Goal: Transaction & Acquisition: Purchase product/service

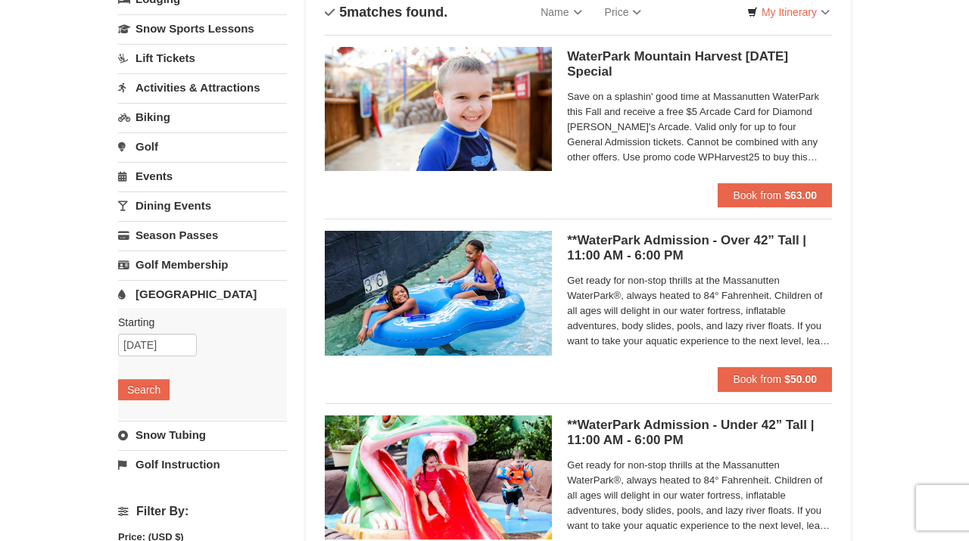
scroll to position [151, 0]
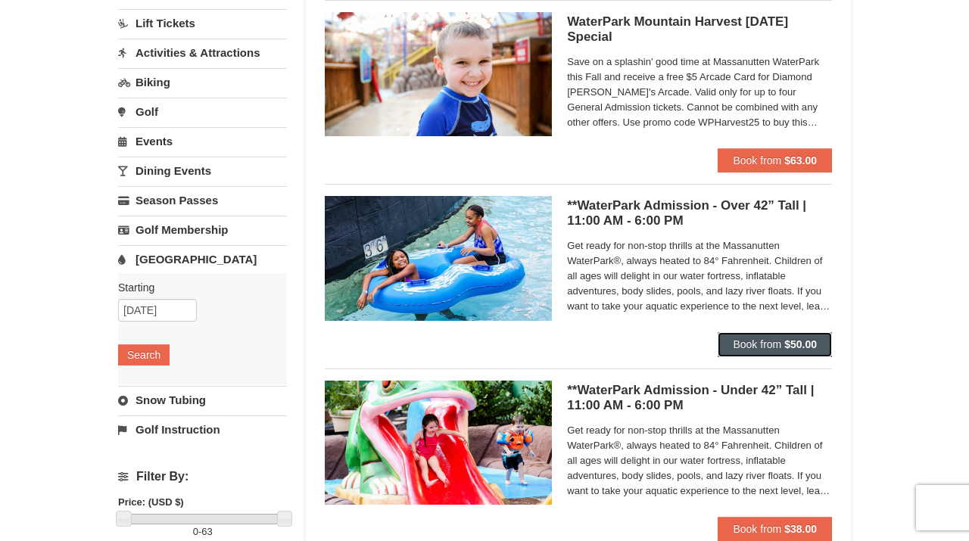
click at [761, 348] on span "Book from" at bounding box center [757, 345] width 48 height 12
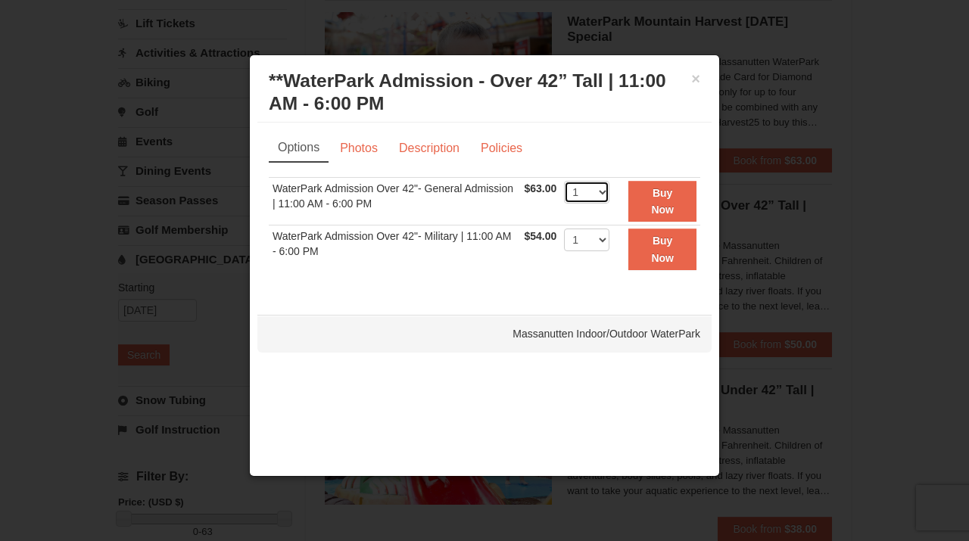
click at [607, 191] on select "1 2 3 4 5 6 7 8 9 10 11 12 13 14 15 16 17 18 19 20 21 22" at bounding box center [586, 192] width 45 height 23
select select "3"
click at [564, 181] on select "1 2 3 4 5 6 7 8 9 10 11 12 13 14 15 16 17 18 19 20 21 22" at bounding box center [586, 192] width 45 height 23
click at [657, 209] on strong "Buy Now" at bounding box center [662, 201] width 23 height 29
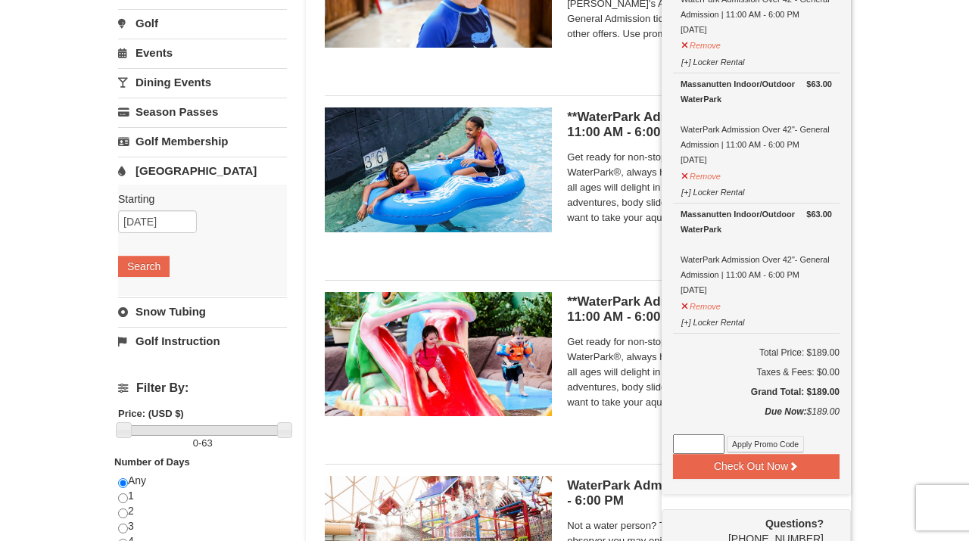
scroll to position [264, 0]
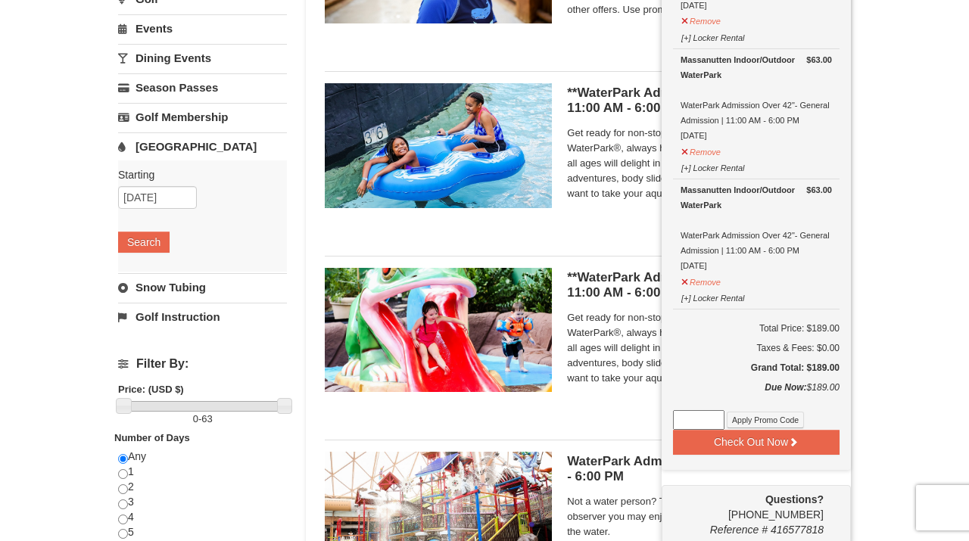
click at [891, 189] on div "× Categories List Filter My Itinerary (3) Check Out Now [GEOGRAPHIC_DATA]. $63.…" at bounding box center [484, 320] width 969 height 1062
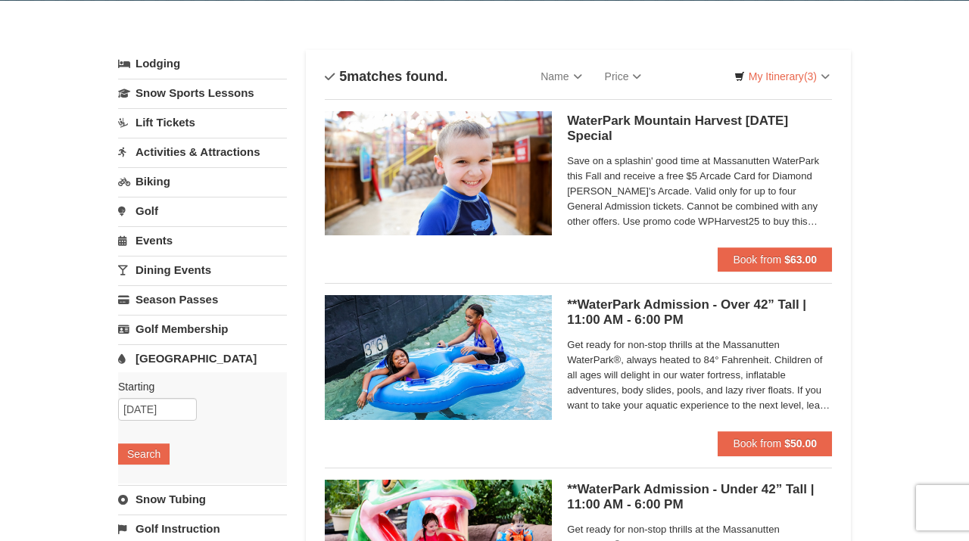
scroll to position [0, 0]
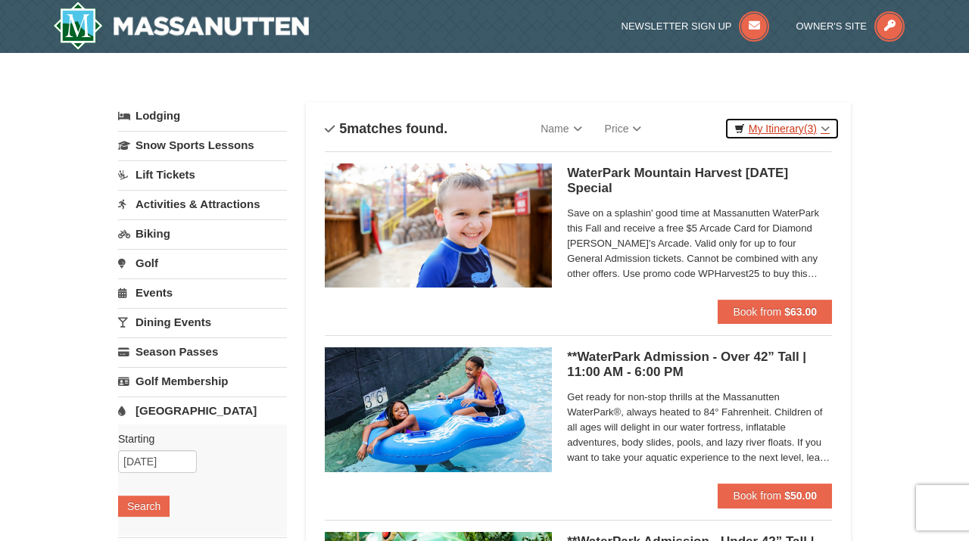
click at [826, 123] on link "My Itinerary (3)" at bounding box center [782, 128] width 115 height 23
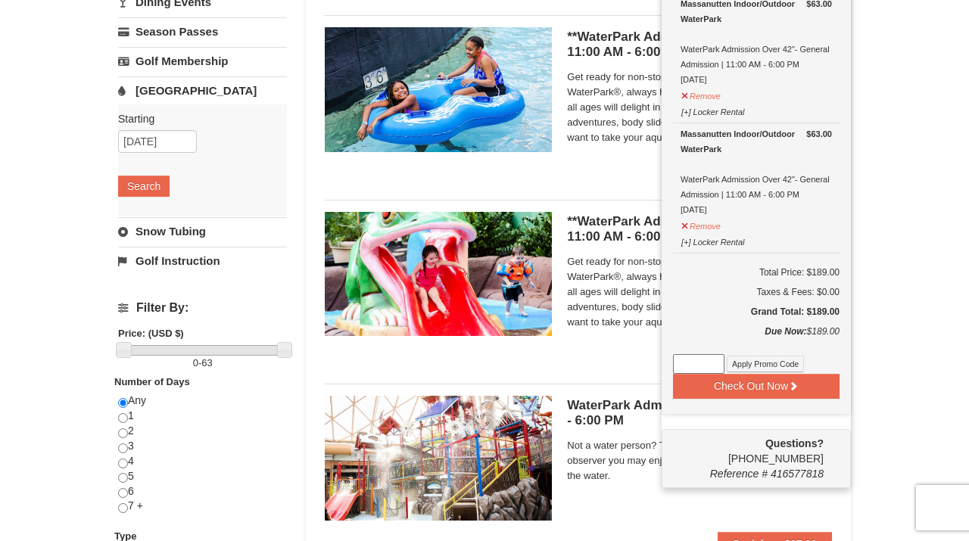
scroll to position [353, 0]
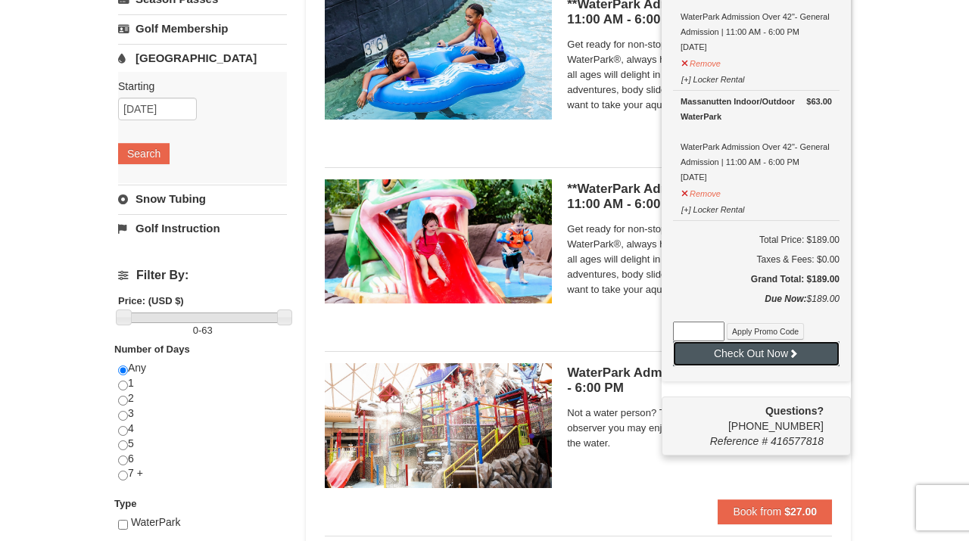
click at [750, 354] on button "Check Out Now" at bounding box center [756, 354] width 167 height 24
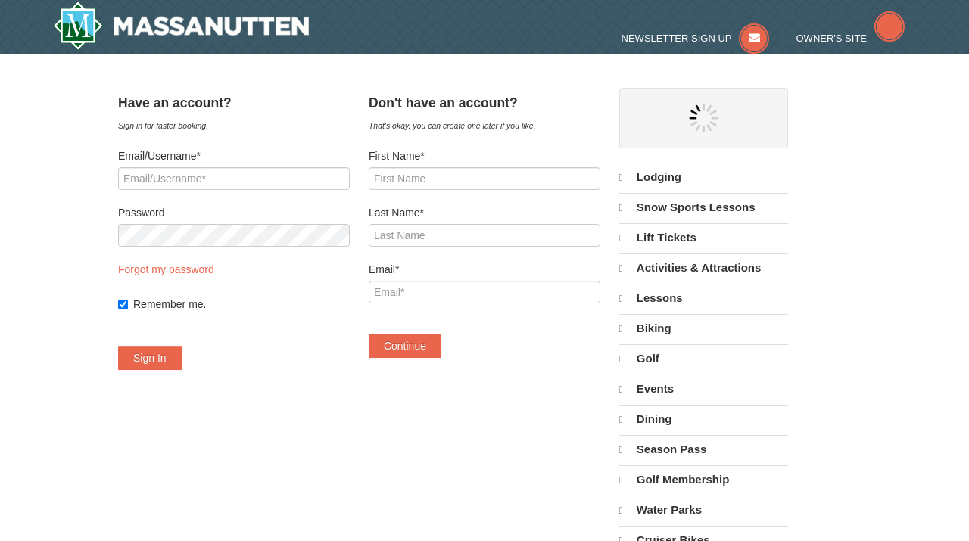
select select "10"
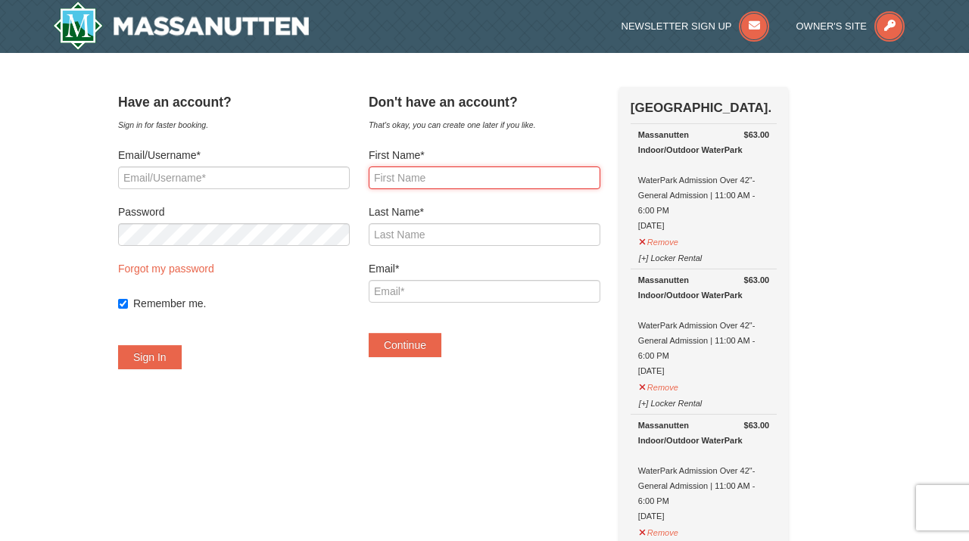
click at [423, 179] on input "First Name*" at bounding box center [485, 178] width 232 height 23
type input "Angela"
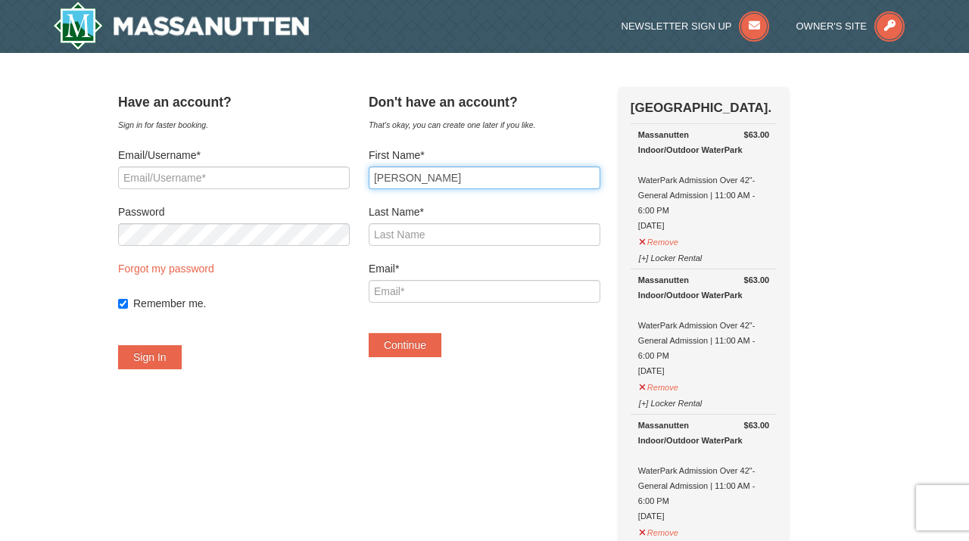
type input "Ochoa"
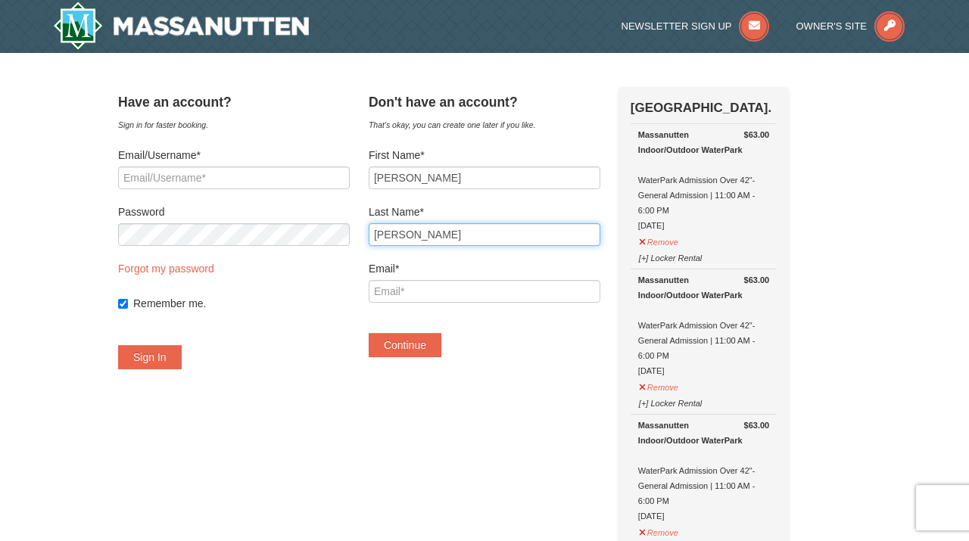
type input "[PERSON_NAME][EMAIL_ADDRESS][PERSON_NAME][DOMAIN_NAME]"
click at [396, 233] on input "Ochoa" at bounding box center [485, 234] width 232 height 23
type input "Palmieri Ochoa"
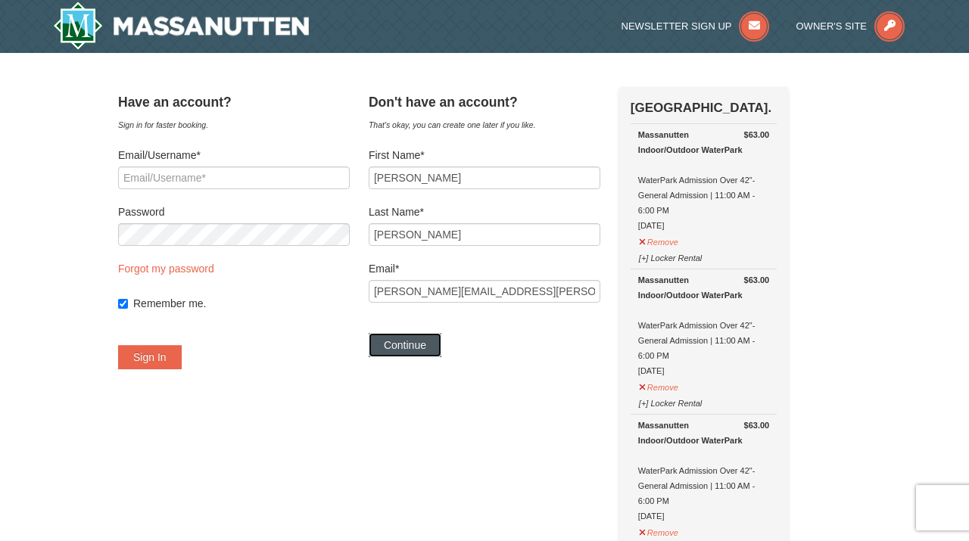
click at [417, 346] on button "Continue" at bounding box center [405, 345] width 73 height 24
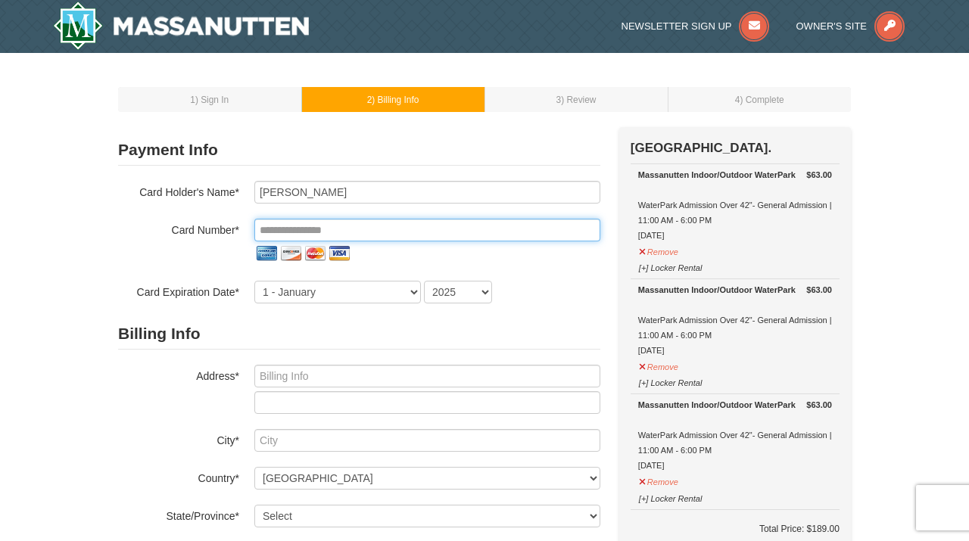
click at [336, 227] on input "tel" at bounding box center [427, 230] width 346 height 23
type input "**********"
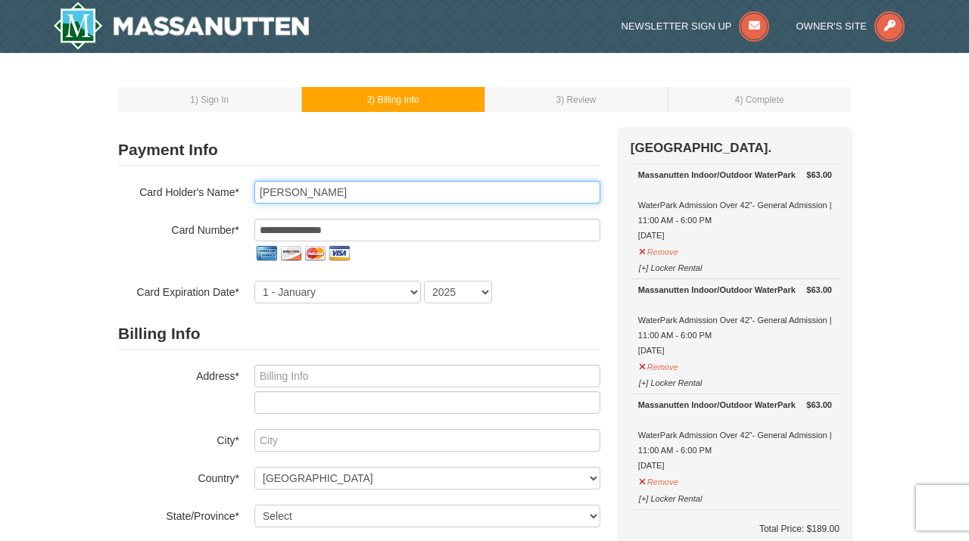
type input "Claudio Roumainochoa"
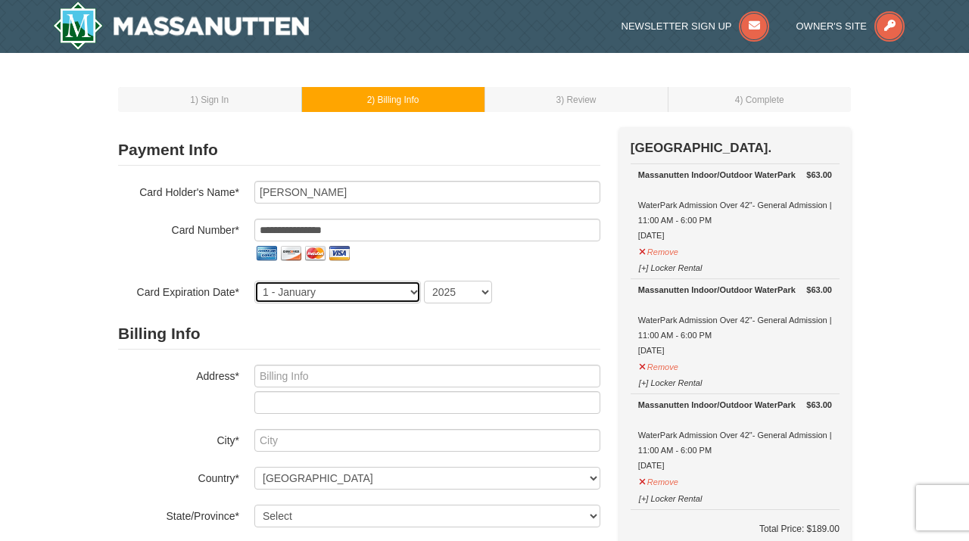
select select "3"
select select "2028"
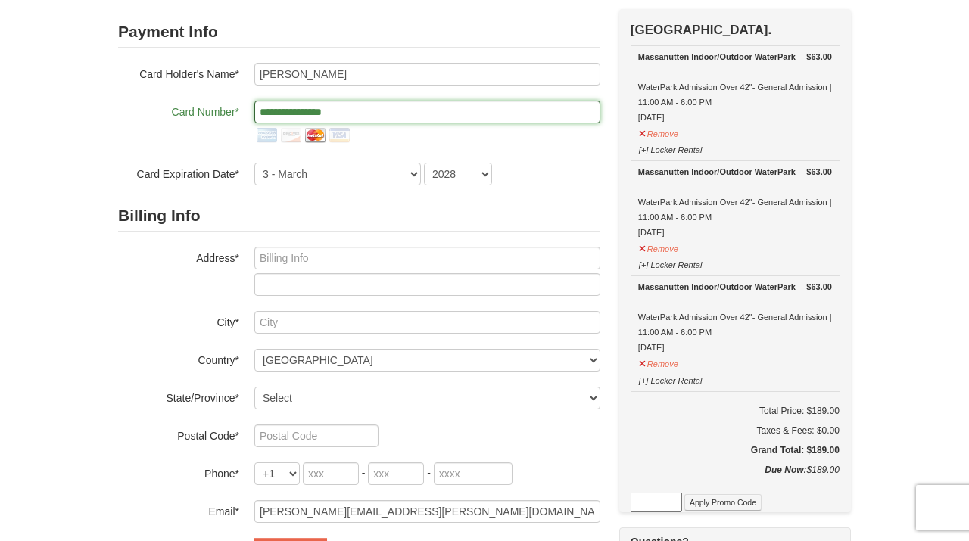
scroll to position [154, 0]
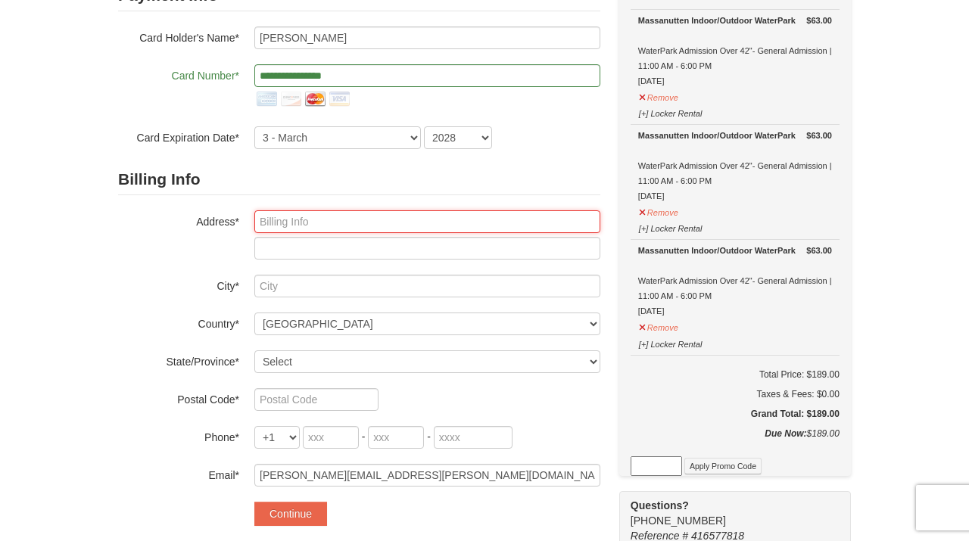
click at [291, 227] on input "text" at bounding box center [427, 222] width 346 height 23
type input "1902 Beulah Rd"
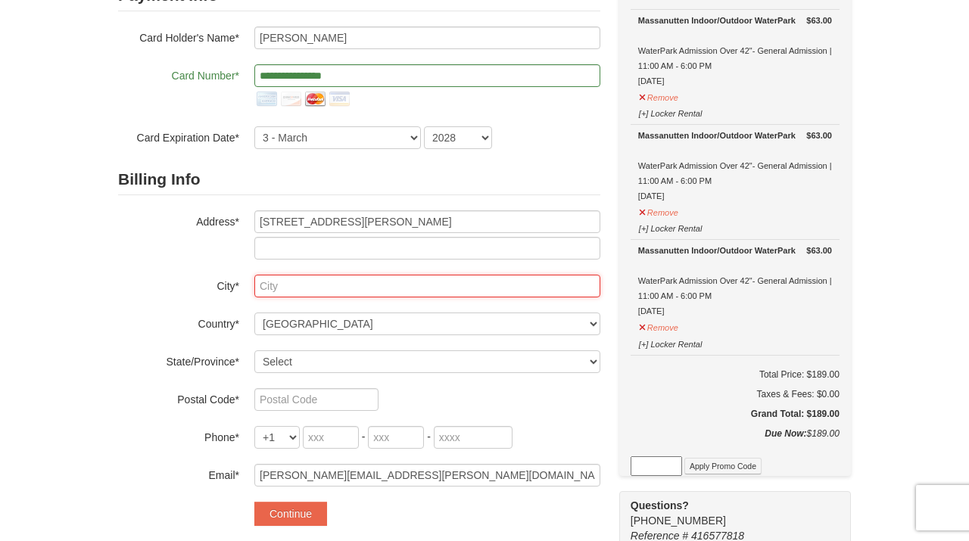
type input "Vienna"
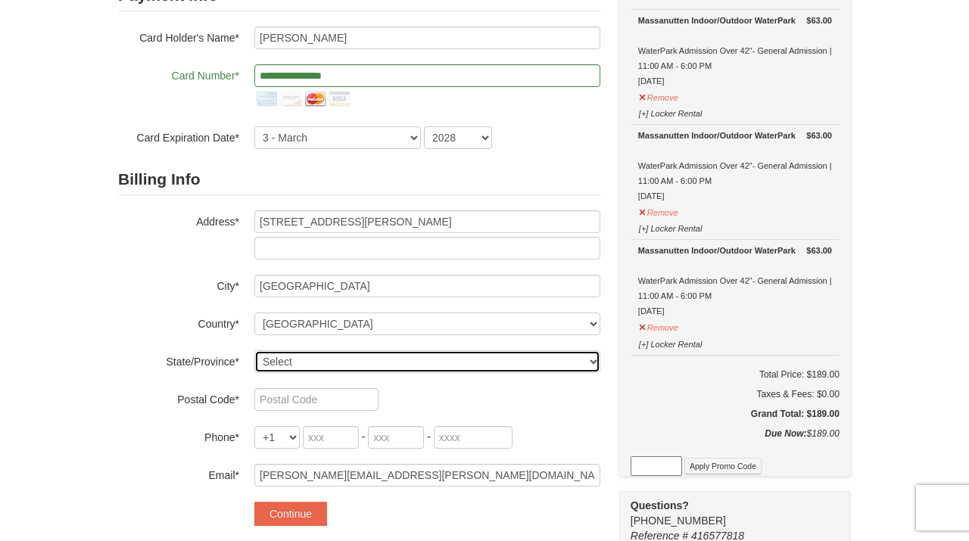
select select "VA"
type input "22182"
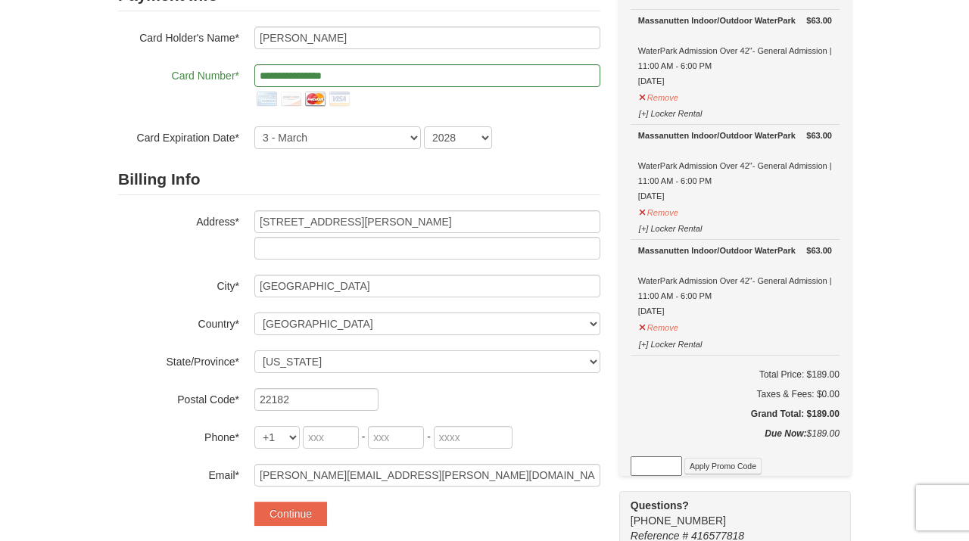
type input "803"
type input "920"
type input "1554"
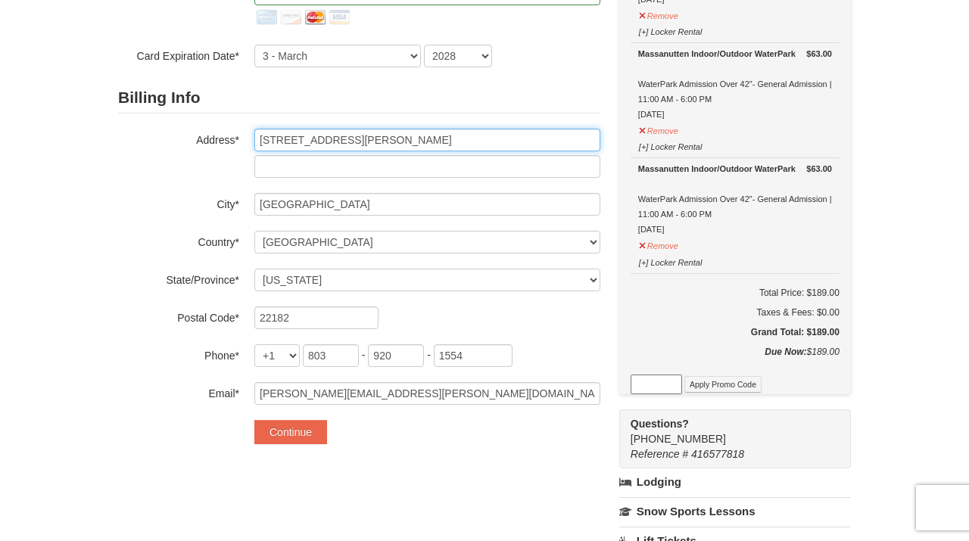
scroll to position [282, 0]
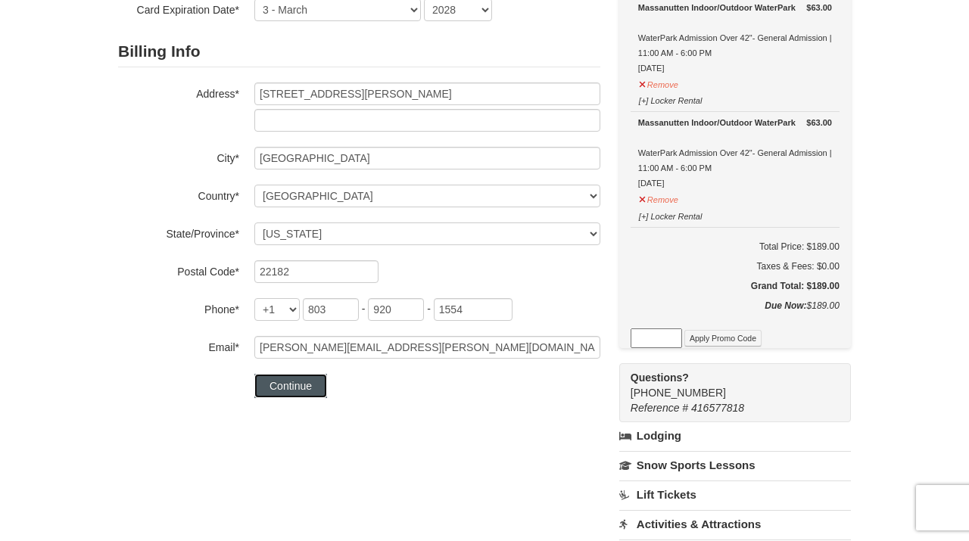
click at [291, 390] on button "Continue" at bounding box center [290, 386] width 73 height 24
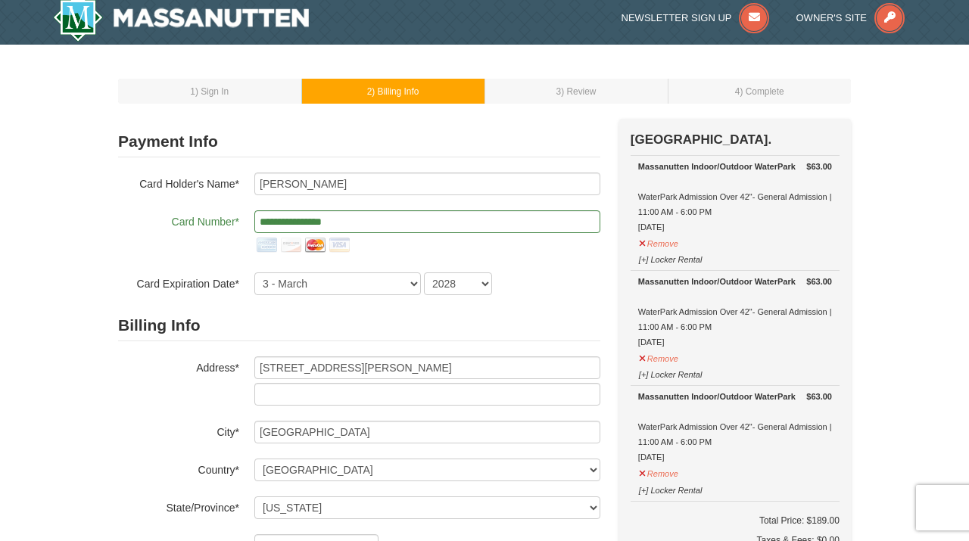
scroll to position [0, 0]
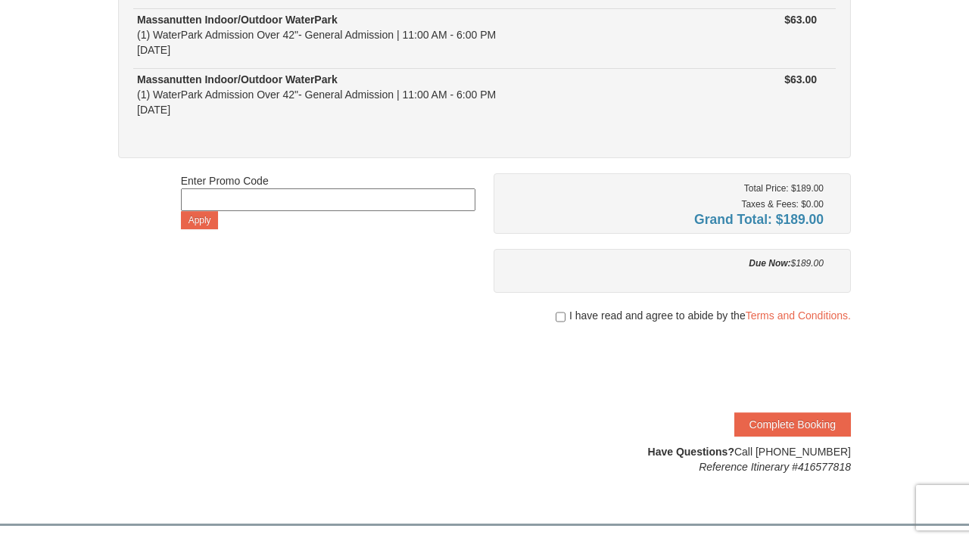
scroll to position [254, 0]
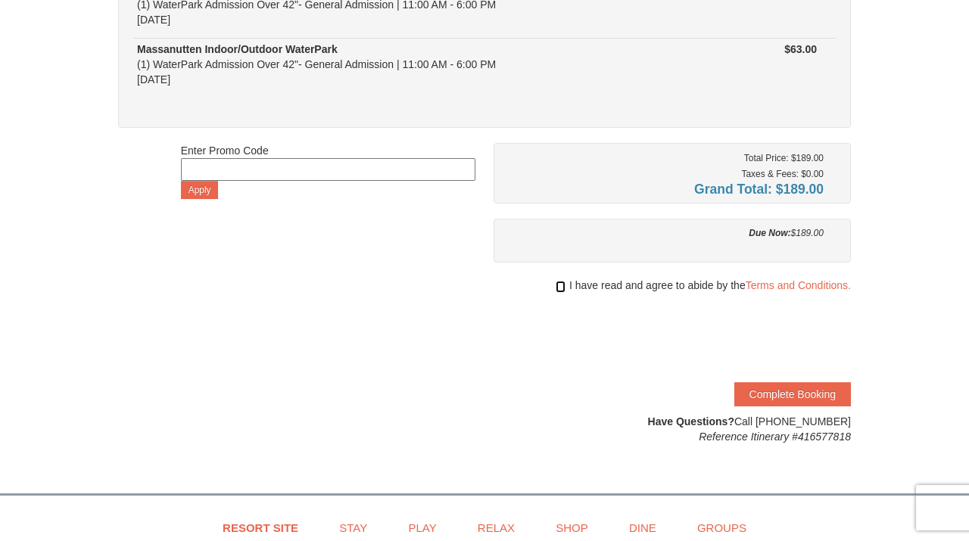
click at [557, 288] on input "checkbox" at bounding box center [561, 287] width 10 height 12
checkbox input "true"
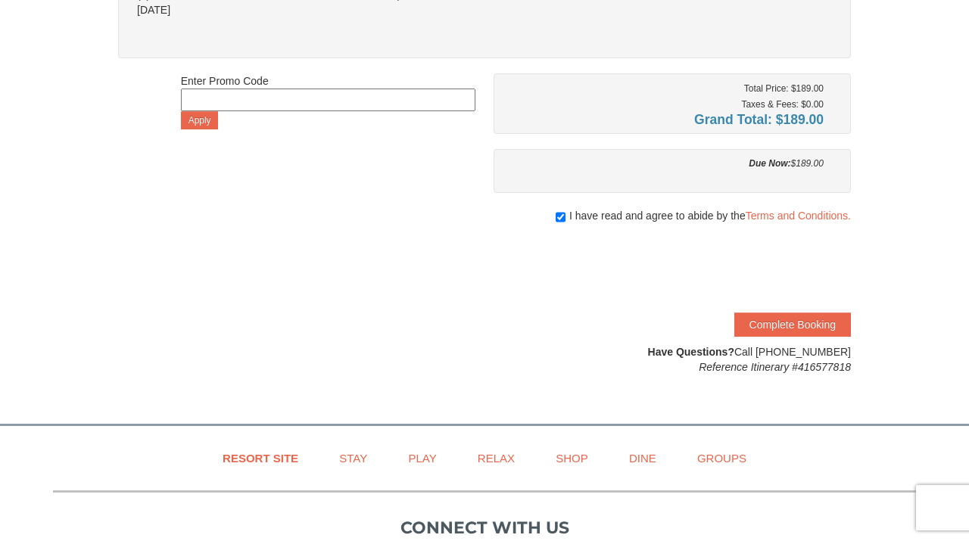
scroll to position [330, 0]
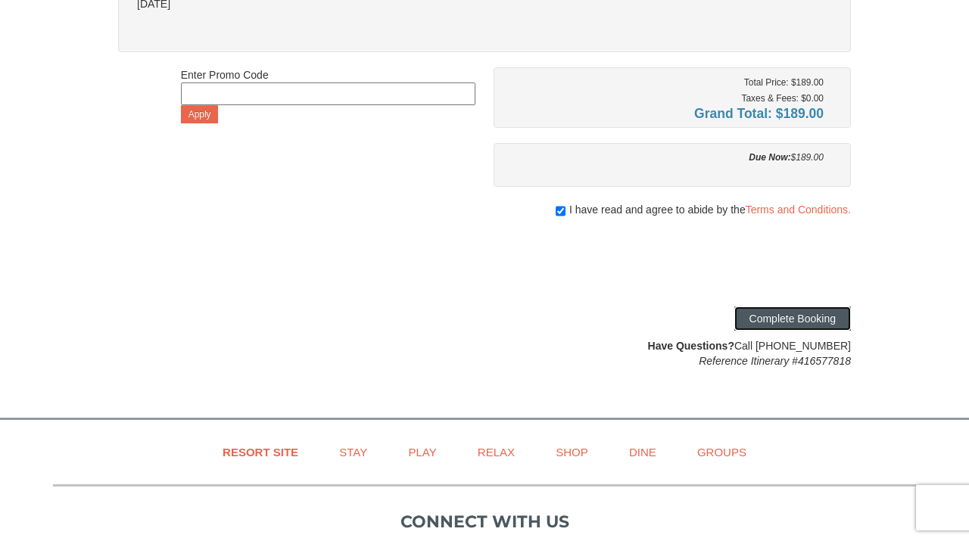
click at [797, 320] on button "Complete Booking" at bounding box center [793, 319] width 117 height 24
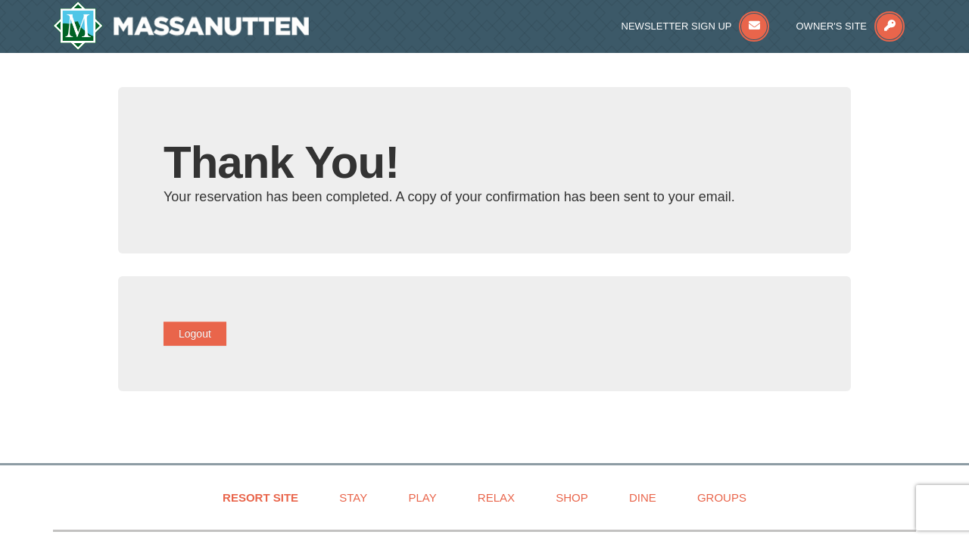
type input "[PERSON_NAME][EMAIL_ADDRESS][PERSON_NAME][DOMAIN_NAME]"
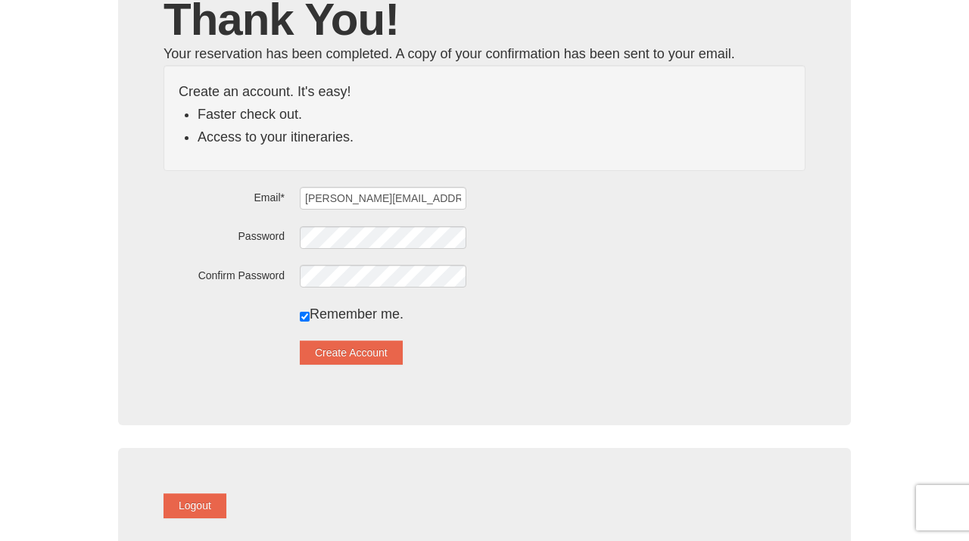
scroll to position [205, 0]
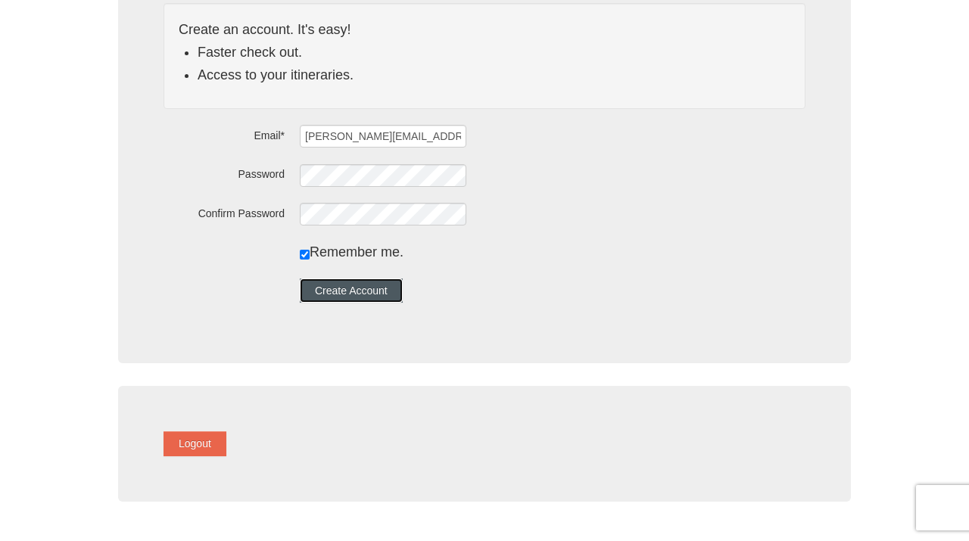
click at [387, 289] on button "Create Account" at bounding box center [351, 291] width 103 height 24
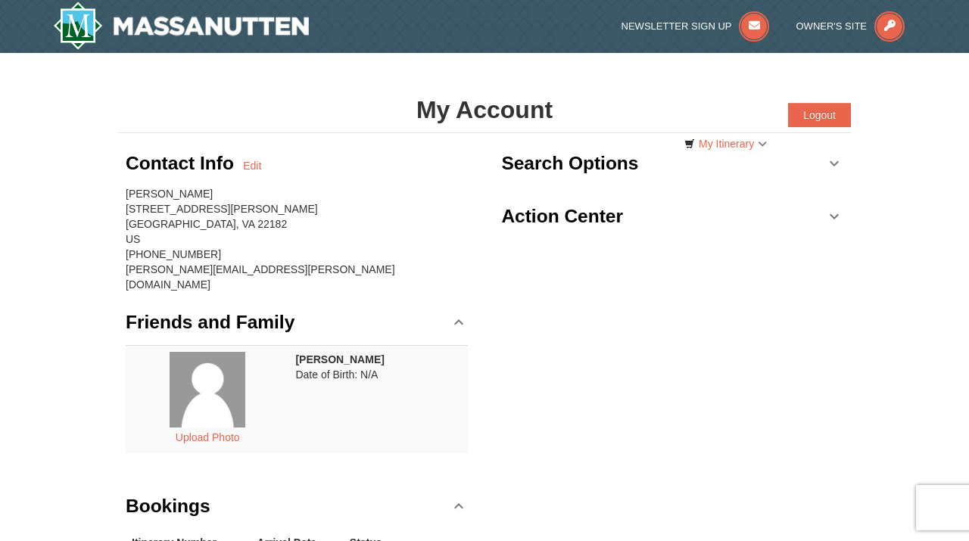
scroll to position [470, 0]
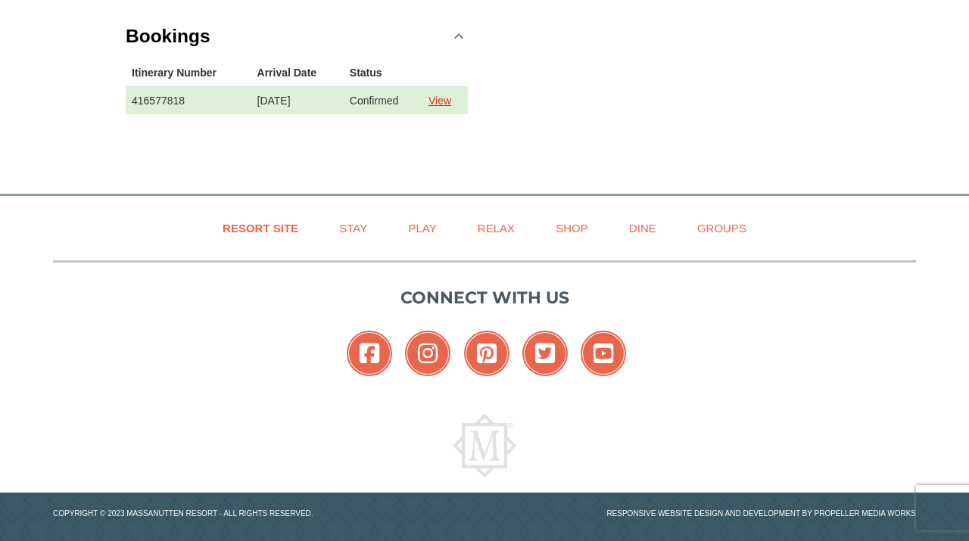
click at [441, 95] on link "View" at bounding box center [440, 101] width 23 height 12
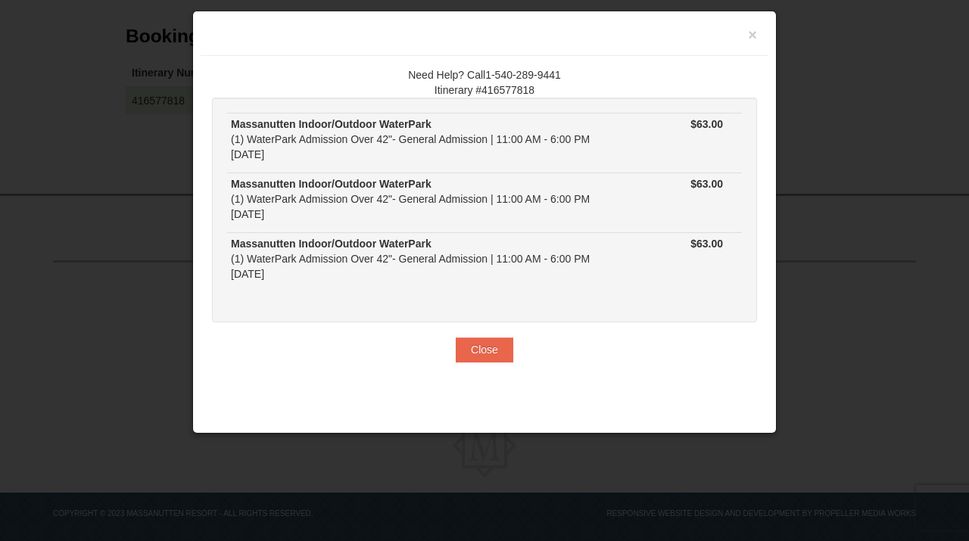
drag, startPoint x: 551, startPoint y: 89, endPoint x: 404, endPoint y: 89, distance: 146.9
click at [404, 89] on div "Need Help? Call1-540-289-9441 Itinerary #416577818" at bounding box center [484, 82] width 545 height 30
copy div "Itinerary #416577818"
click at [489, 341] on button "Close" at bounding box center [485, 350] width 58 height 24
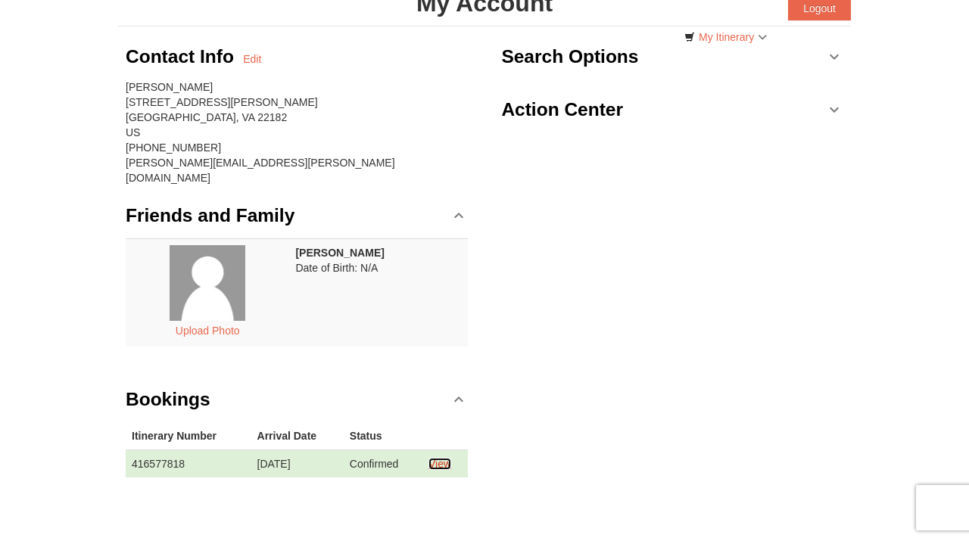
scroll to position [0, 0]
